Goal: Task Accomplishment & Management: Manage account settings

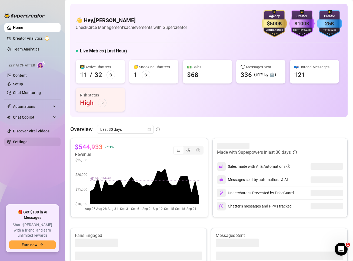
click at [25, 140] on link "Settings" at bounding box center [20, 142] width 14 height 4
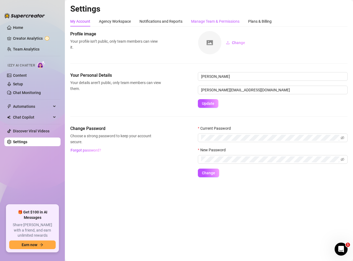
click at [205, 19] on div "Manage Team & Permissions" at bounding box center [215, 21] width 48 height 6
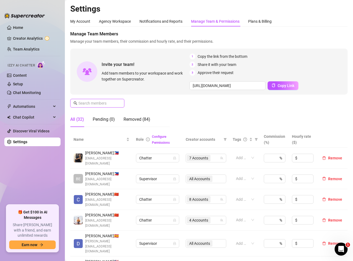
click at [111, 104] on input "text" at bounding box center [97, 103] width 38 height 6
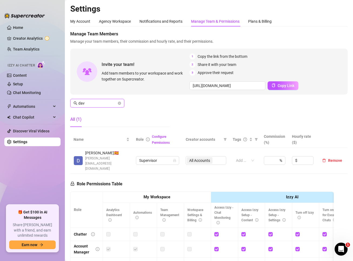
type input "dav"
click at [41, 38] on link "Creator Analytics" at bounding box center [34, 38] width 43 height 9
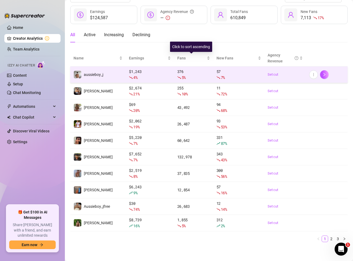
scroll to position [29, 0]
